Goal: Task Accomplishment & Management: Manage account settings

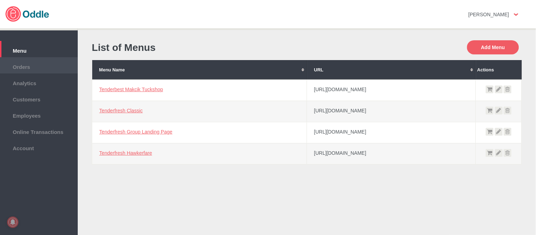
click at [39, 64] on span "Orders" at bounding box center [39, 66] width 71 height 8
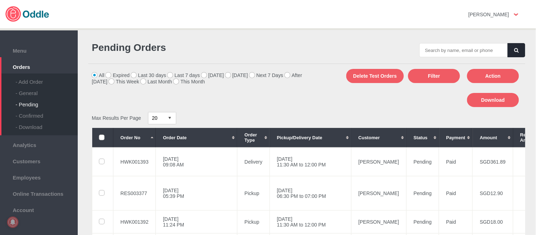
click at [35, 94] on div "- General" at bounding box center [47, 90] width 62 height 11
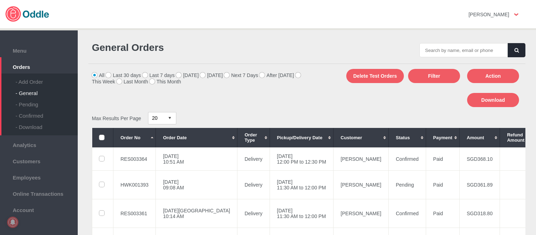
click at [466, 52] on input "text" at bounding box center [464, 50] width 88 height 14
type input "HWK001394"
click at [515, 48] on icon "button" at bounding box center [517, 50] width 4 height 5
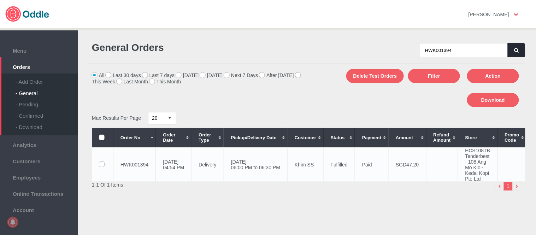
click at [287, 167] on td "31 Aug 2025, Sun 06:00 PM to 06:30 PM" at bounding box center [256, 164] width 64 height 34
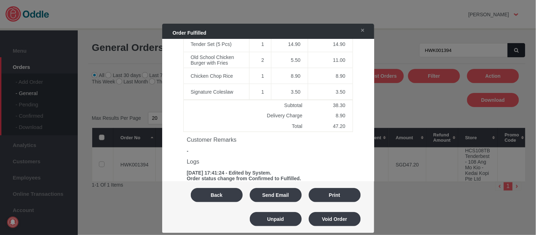
scroll to position [235, 0]
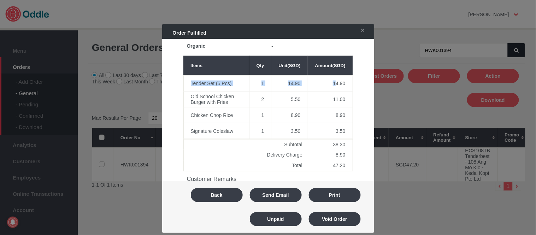
drag, startPoint x: 190, startPoint y: 77, endPoint x: 333, endPoint y: 78, distance: 143.5
click at [333, 78] on tr "Tender Set (5 Pcs) 1 14.90 14.90" at bounding box center [267, 83] width 169 height 16
click at [216, 123] on td "Signature Coleslaw" at bounding box center [216, 131] width 66 height 16
drag, startPoint x: 187, startPoint y: 88, endPoint x: 309, endPoint y: 90, distance: 122.0
click at [309, 91] on tr "Old School Chicken Burger with Fries 2 5.50 11.00" at bounding box center [267, 99] width 169 height 16
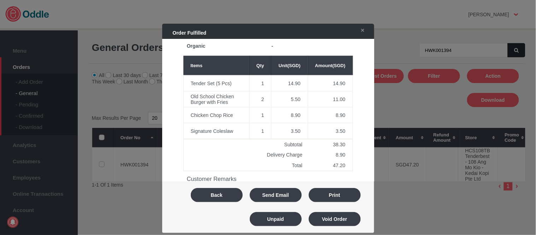
click at [359, 94] on div "Kitchen to prepare food by 31 Aug 2025, 05:30 PM Order No HWK001394 Store HCS10…" at bounding box center [268, 101] width 191 height 594
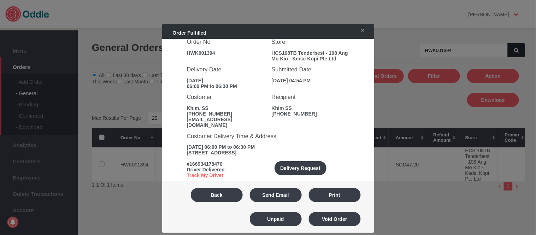
scroll to position [78, 0]
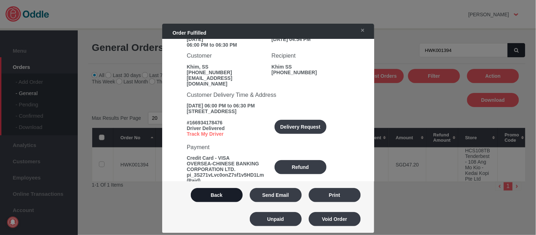
click at [224, 191] on button "Back" at bounding box center [217, 195] width 52 height 14
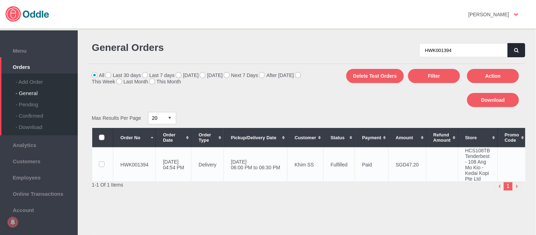
click at [309, 166] on td "Khim SS" at bounding box center [306, 164] width 36 height 34
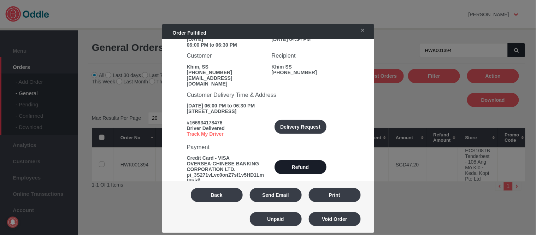
click at [308, 160] on button "Refund" at bounding box center [301, 167] width 52 height 14
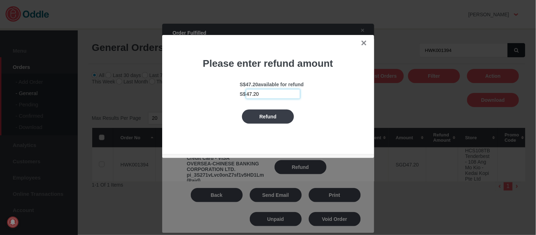
drag, startPoint x: 225, startPoint y: 93, endPoint x: 205, endPoint y: 93, distance: 19.1
click at [205, 93] on div "S$ 47.20 available for refund S$ 47.20" at bounding box center [268, 90] width 177 height 17
type input "5.50"
click at [262, 115] on button "Refund" at bounding box center [268, 117] width 52 height 14
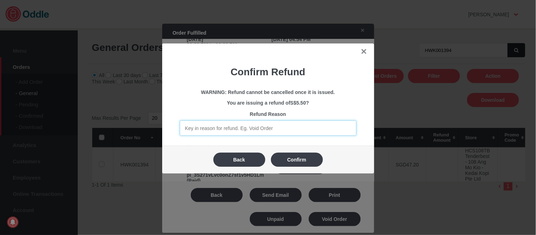
click at [236, 131] on input "text" at bounding box center [268, 128] width 177 height 15
type input "Missing 1 set of burger"
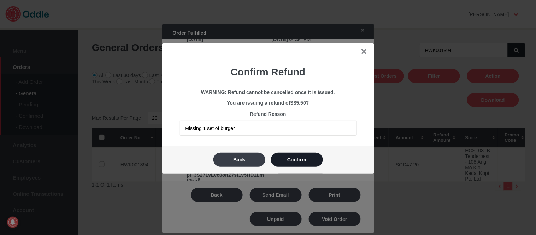
click at [296, 157] on button "Confirm" at bounding box center [297, 160] width 52 height 14
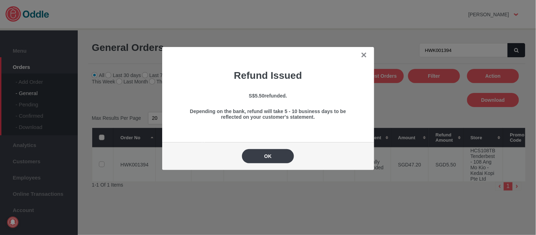
click at [280, 152] on button "OK" at bounding box center [268, 156] width 52 height 14
